Goal: Navigation & Orientation: Find specific page/section

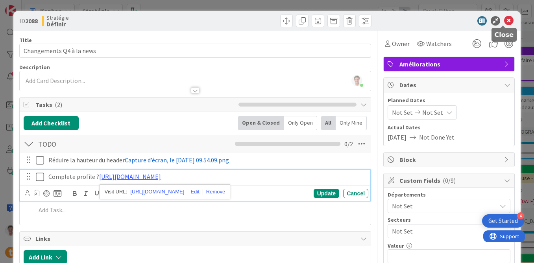
click at [506, 23] on icon at bounding box center [508, 20] width 9 height 9
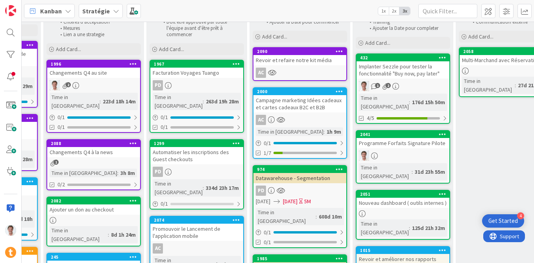
scroll to position [69, 759]
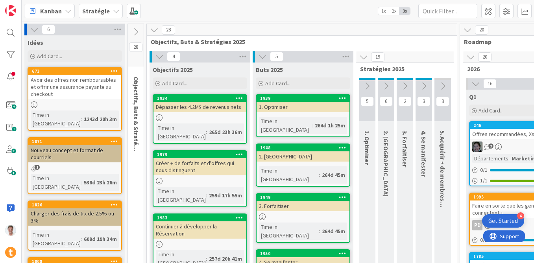
scroll to position [0, 1092]
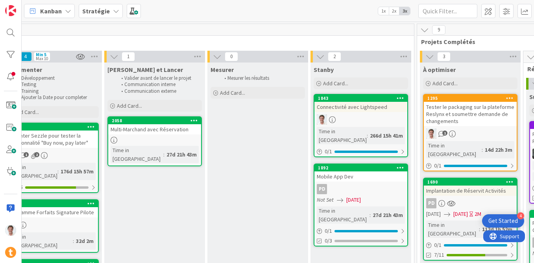
click at [104, 14] on b "Stratégie" at bounding box center [96, 11] width 28 height 8
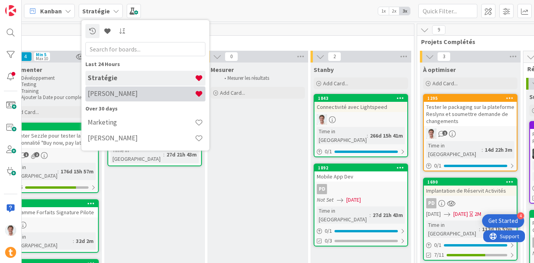
click at [106, 96] on h4 "Jerome" at bounding box center [141, 94] width 107 height 8
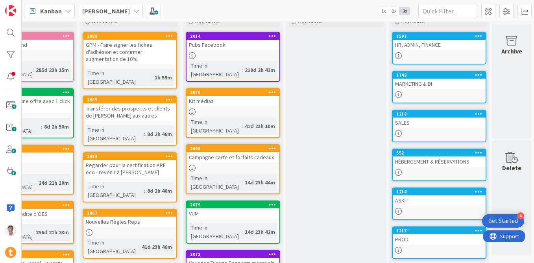
scroll to position [34, 54]
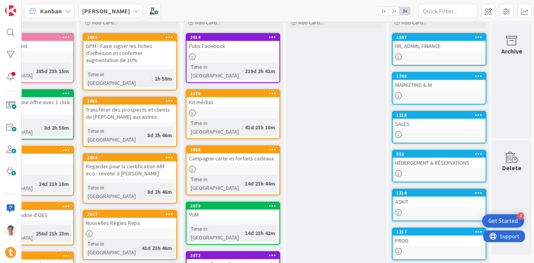
click at [409, 86] on div "MARKETING & BI" at bounding box center [439, 85] width 93 height 10
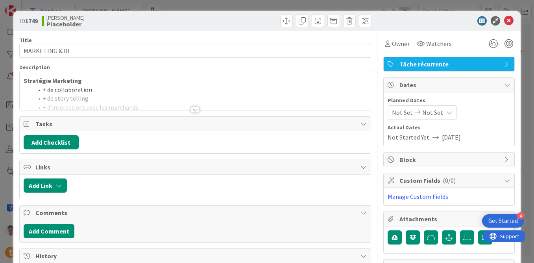
click at [195, 111] on div at bounding box center [195, 110] width 9 height 6
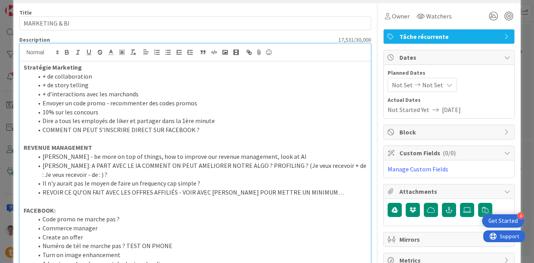
scroll to position [28, 0]
